Goal: Task Accomplishment & Management: Complete application form

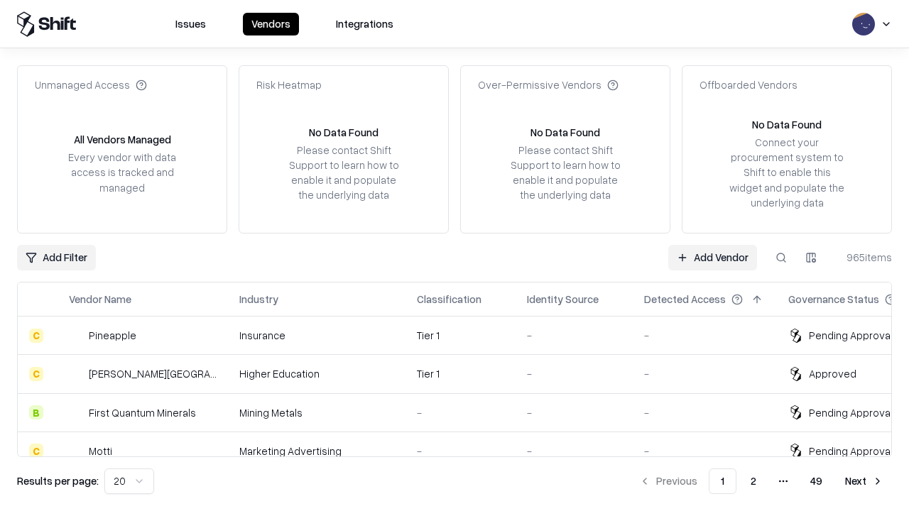
click at [712, 257] on link "Add Vendor" at bounding box center [712, 258] width 89 height 26
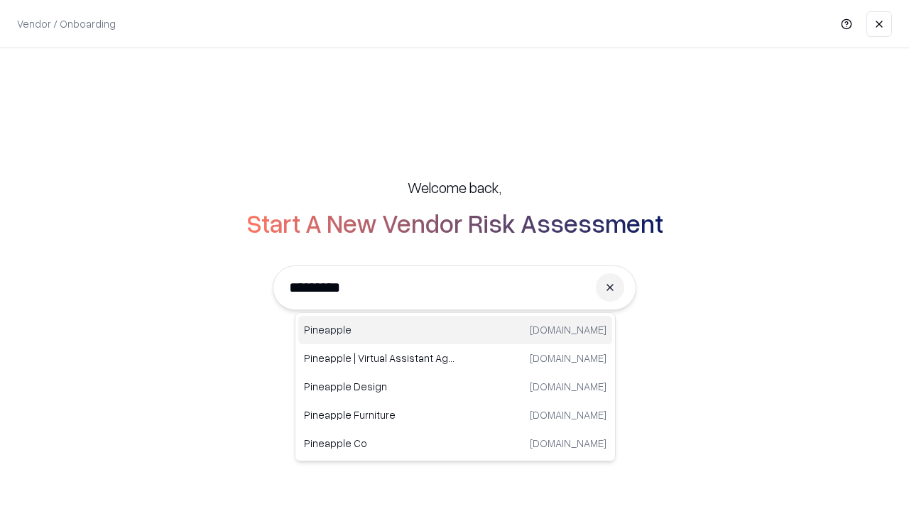
click at [455, 330] on div "Pineapple [DOMAIN_NAME]" at bounding box center [455, 330] width 314 height 28
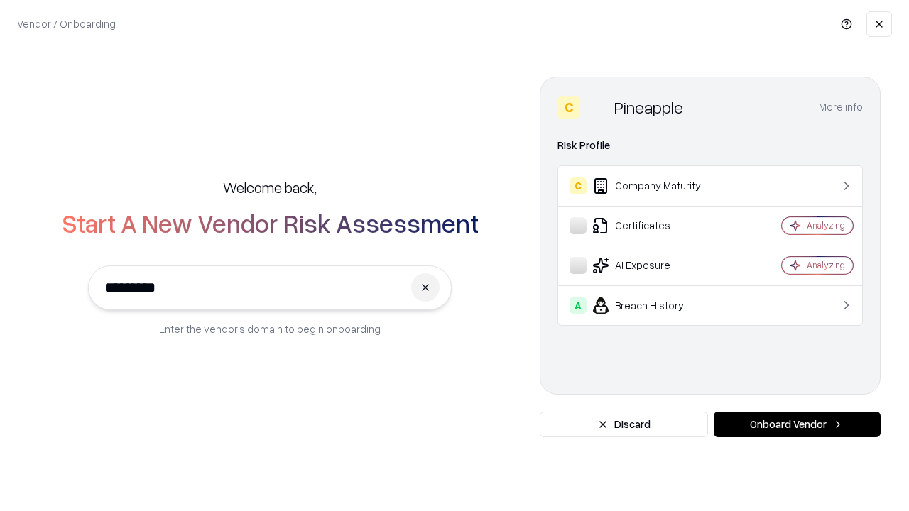
type input "*********"
click at [796, 424] on button "Onboard Vendor" at bounding box center [796, 425] width 167 height 26
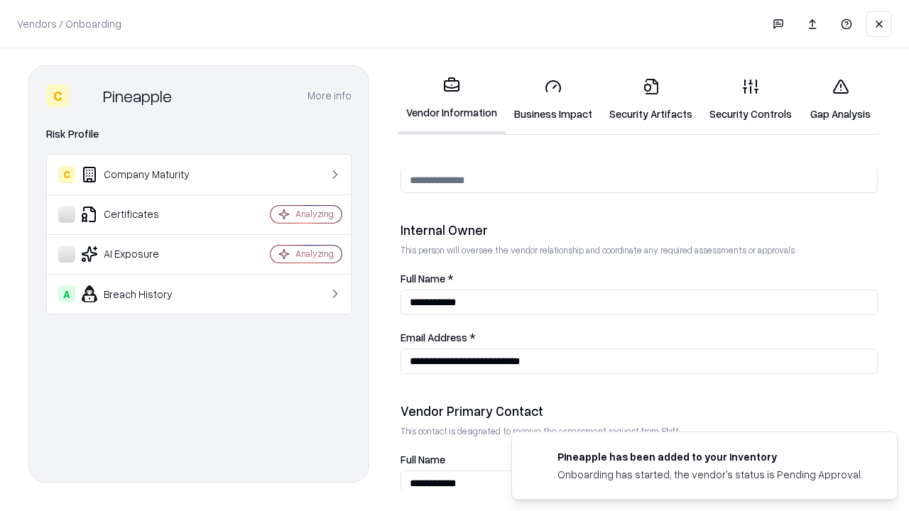
scroll to position [735, 0]
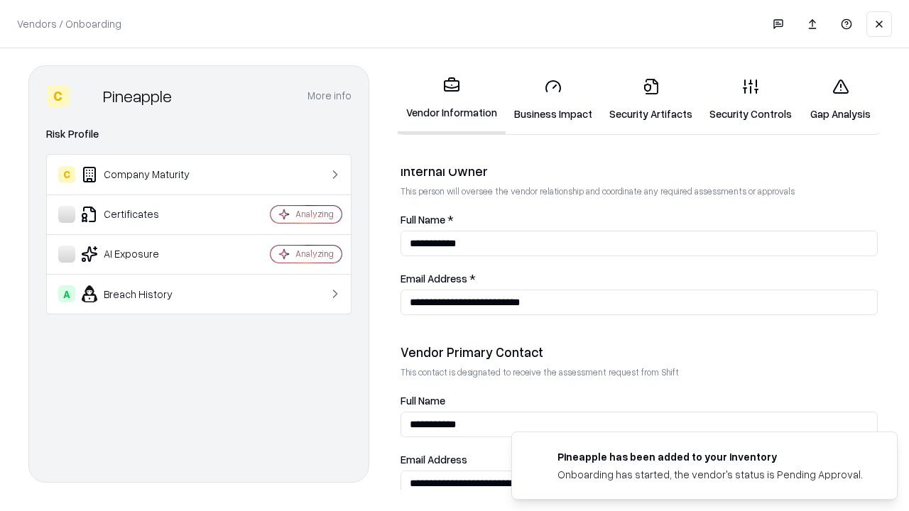
click at [553, 99] on link "Business Impact" at bounding box center [552, 100] width 95 height 66
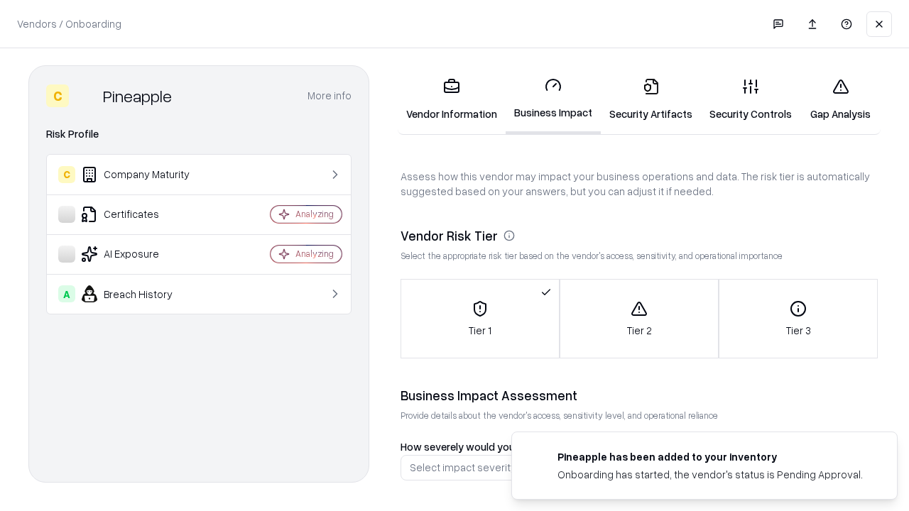
click at [840, 99] on link "Gap Analysis" at bounding box center [840, 100] width 80 height 66
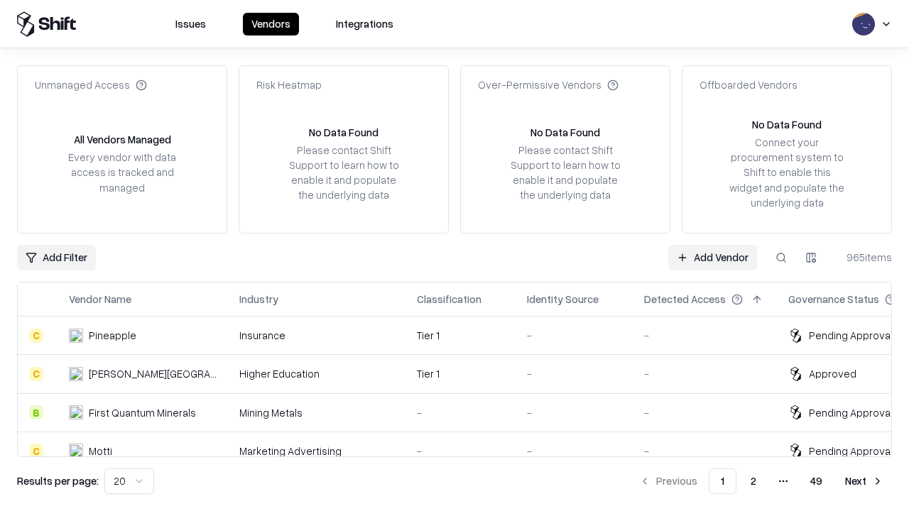
click at [712, 257] on link "Add Vendor" at bounding box center [712, 258] width 89 height 26
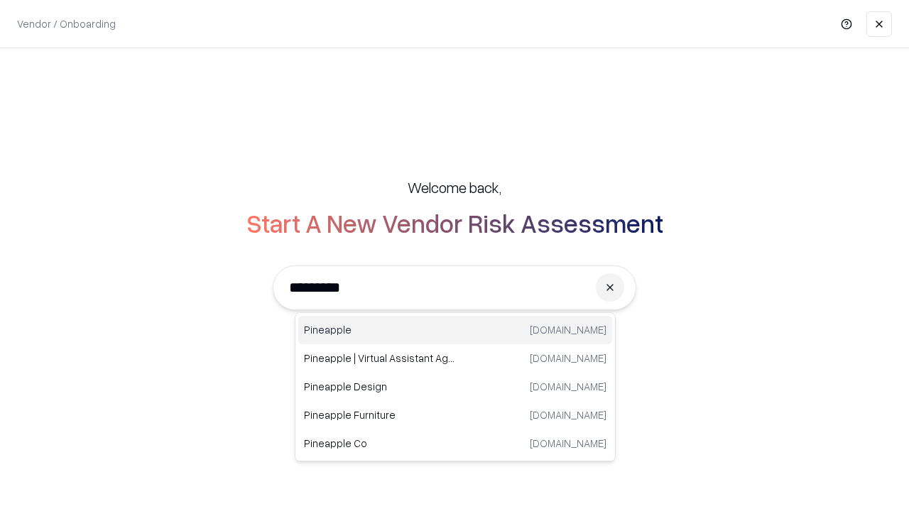
click at [455, 330] on div "Pineapple [DOMAIN_NAME]" at bounding box center [455, 330] width 314 height 28
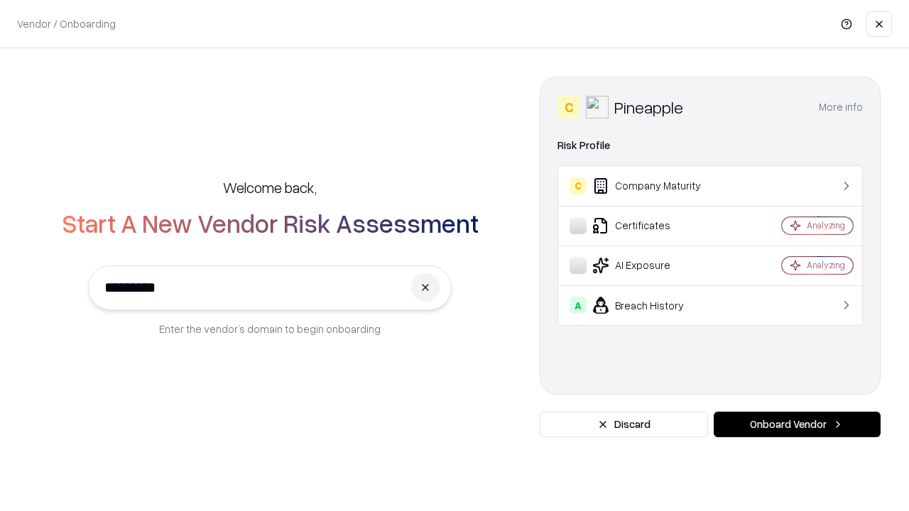
type input "*********"
click at [796, 424] on button "Onboard Vendor" at bounding box center [796, 425] width 167 height 26
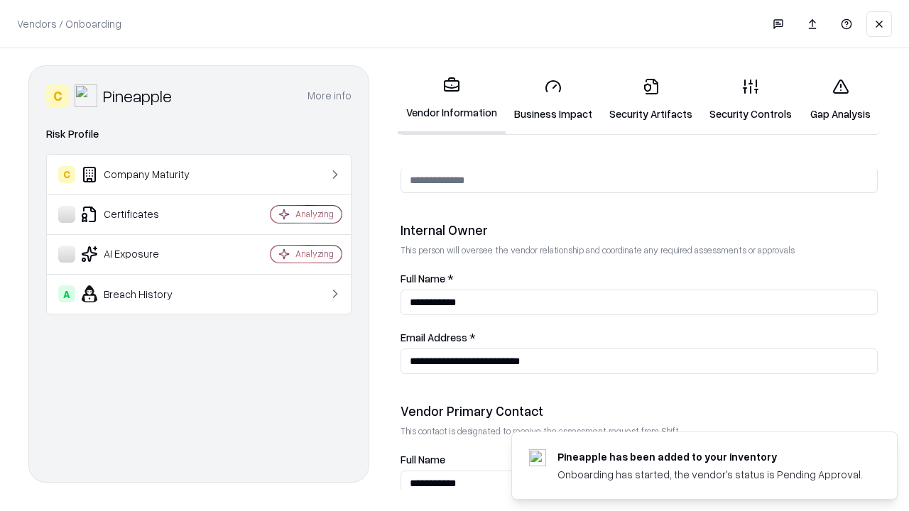
scroll to position [735, 0]
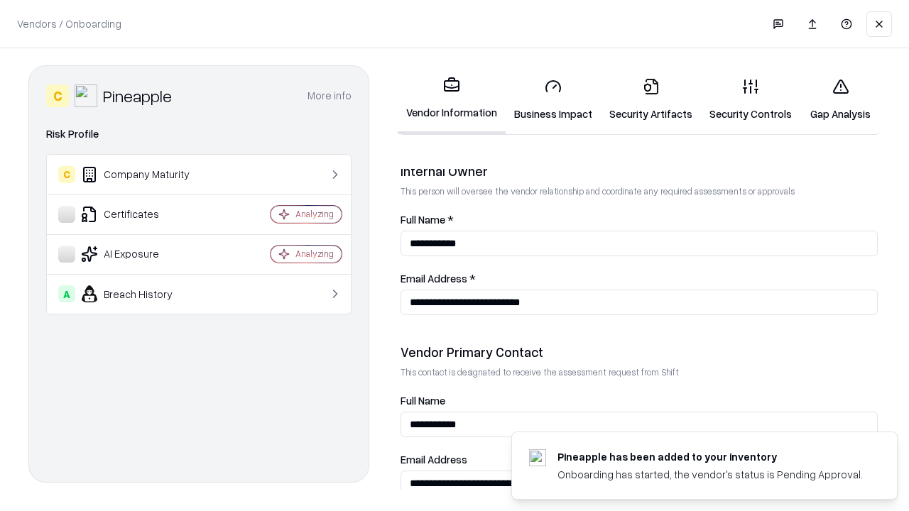
click at [840, 99] on link "Gap Analysis" at bounding box center [840, 100] width 80 height 66
